Goal: Information Seeking & Learning: Check status

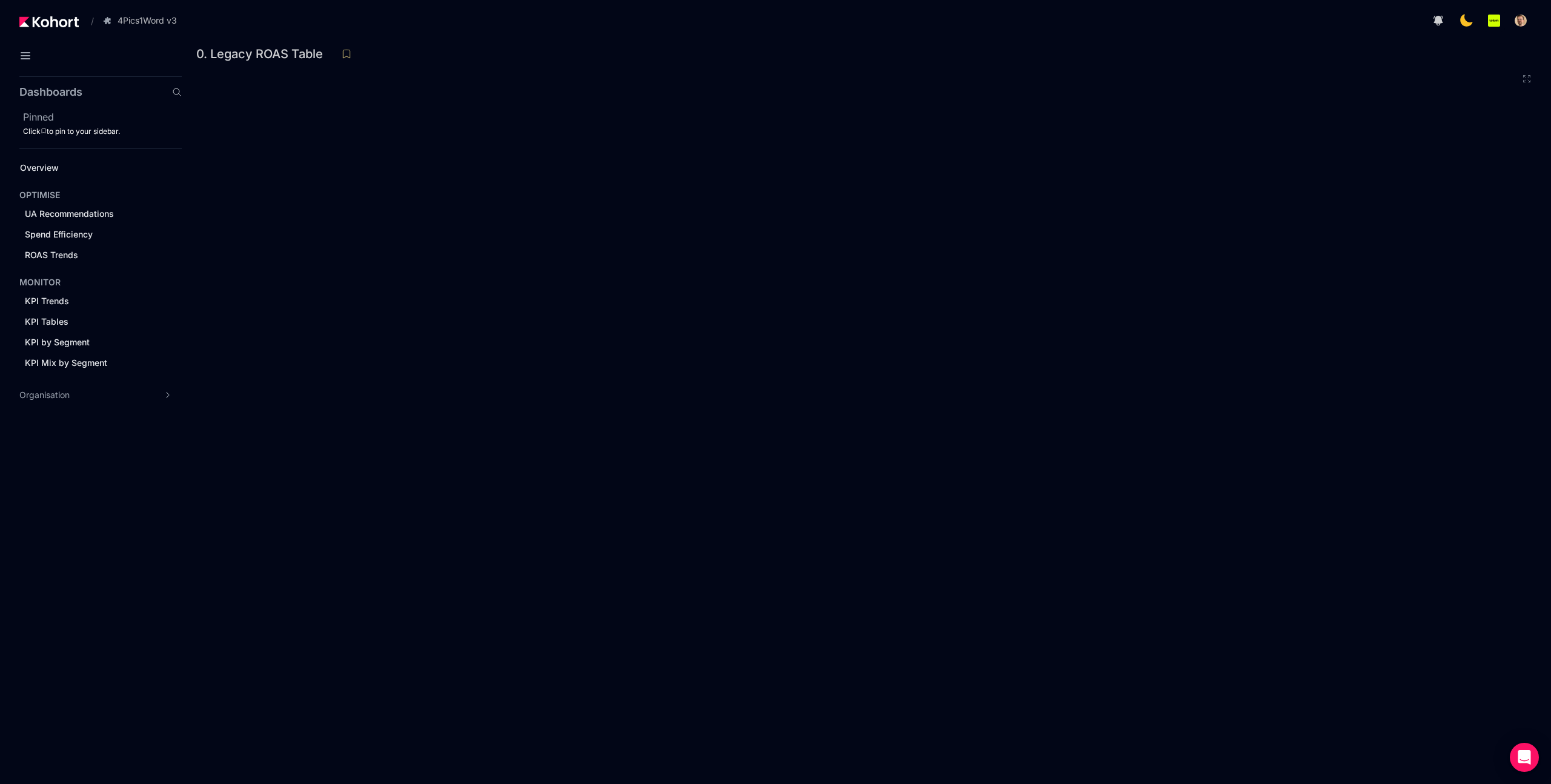
click at [943, 70] on iframe at bounding box center [866, 423] width 1340 height 707
click at [1134, 53] on div "0. Legacy ROAS Table" at bounding box center [862, 54] width 1331 height 18
click at [967, 63] on div "0. Legacy ROAS Table" at bounding box center [862, 54] width 1331 height 18
click at [1018, 45] on div "0. Legacy ROAS Table" at bounding box center [862, 54] width 1331 height 18
click at [986, 45] on div "0. Legacy ROAS Table" at bounding box center [862, 54] width 1331 height 18
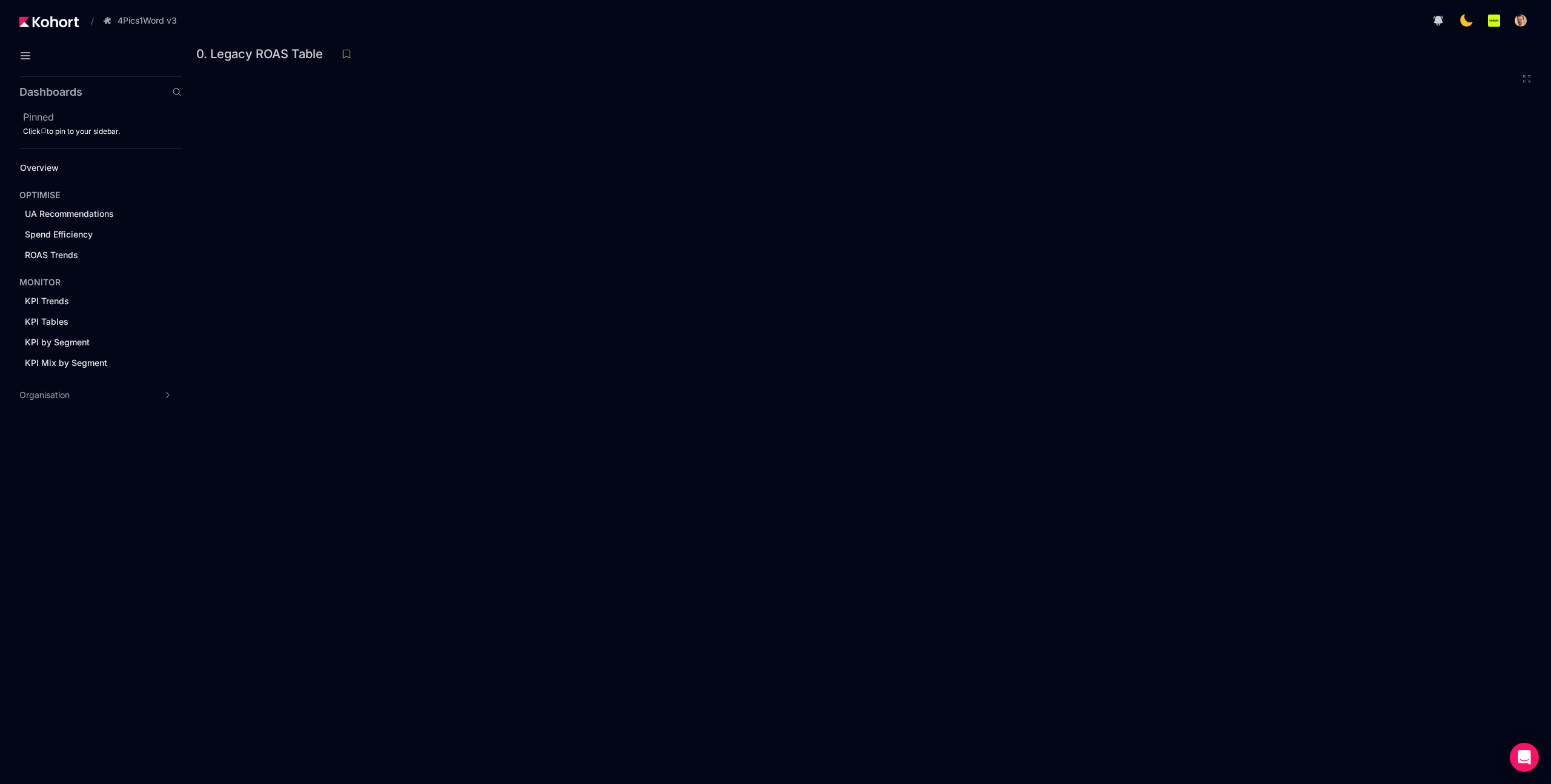
click at [1247, 66] on div "0. Legacy ROAS Table" at bounding box center [866, 58] width 1340 height 26
click at [1114, 67] on div "0. Legacy ROAS Table" at bounding box center [866, 58] width 1340 height 26
